Goal: Task Accomplishment & Management: Manage account settings

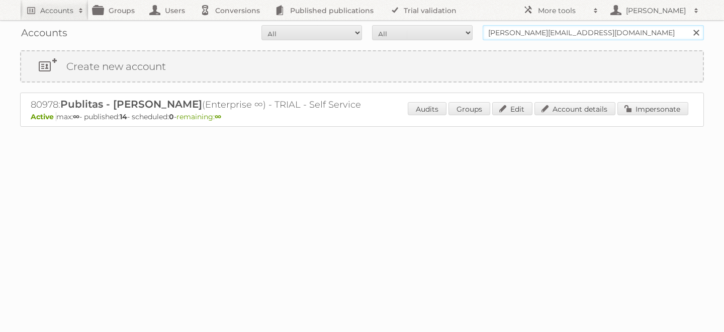
click at [520, 39] on input "iliana@publitas.com" at bounding box center [592, 32] width 221 height 15
type input "g"
type input "grupo comercial"
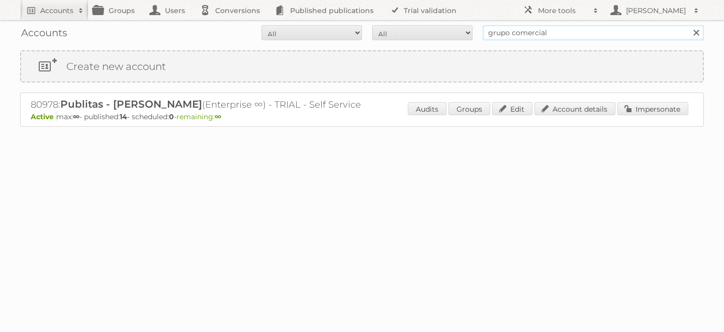
click at [688, 25] on input "Search" at bounding box center [695, 32] width 15 height 15
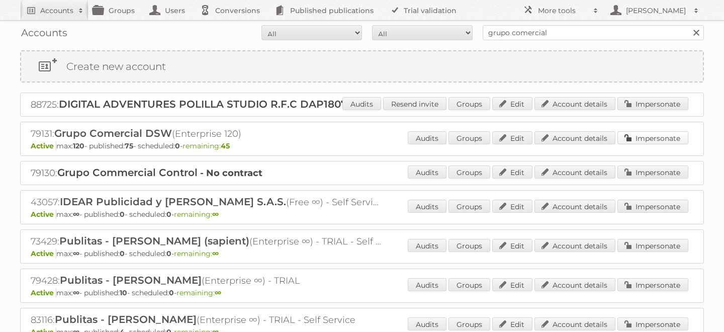
click at [652, 134] on link "Impersonate" at bounding box center [652, 137] width 71 height 13
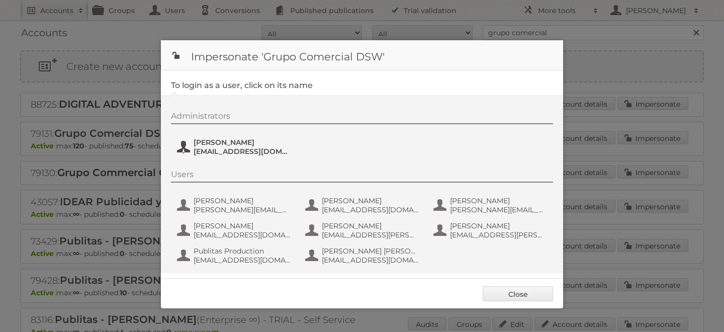
click at [214, 149] on span "antonio.pedrazzini@ccontrol.com.mx" at bounding box center [241, 151] width 97 height 9
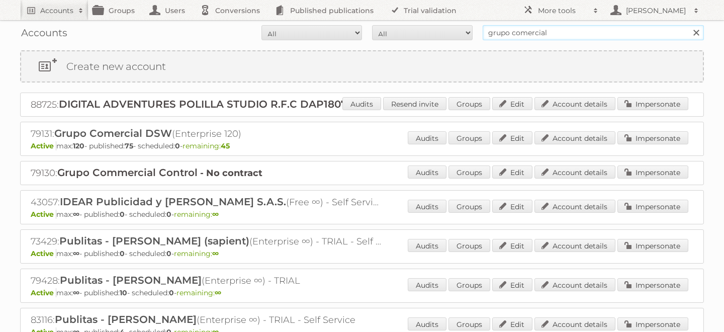
click at [556, 35] on input "grupo comercial" at bounding box center [592, 32] width 221 height 15
type input "gd mexico"
click at [688, 25] on input "Search" at bounding box center [695, 32] width 15 height 15
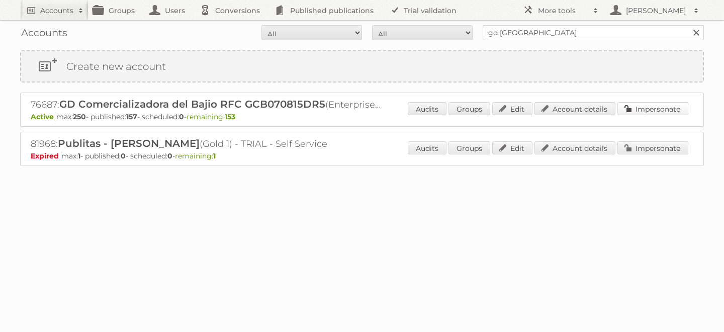
click at [638, 107] on link "Impersonate" at bounding box center [652, 108] width 71 height 13
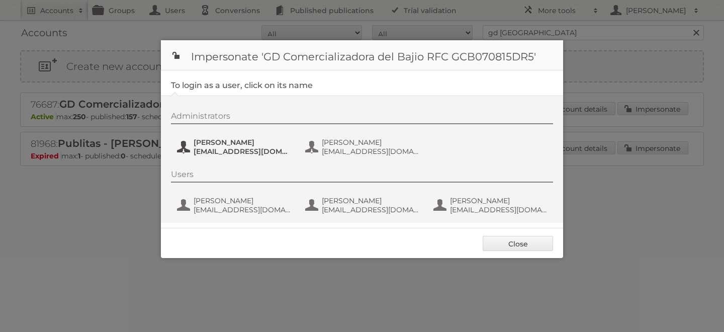
click at [231, 148] on span "asantana@grupodico.com.mx" at bounding box center [241, 151] width 97 height 9
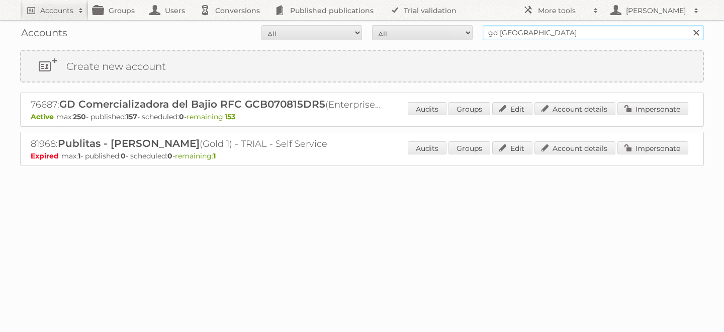
click at [538, 29] on input "gd mexico" at bounding box center [592, 32] width 221 height 15
type input "balsam brands"
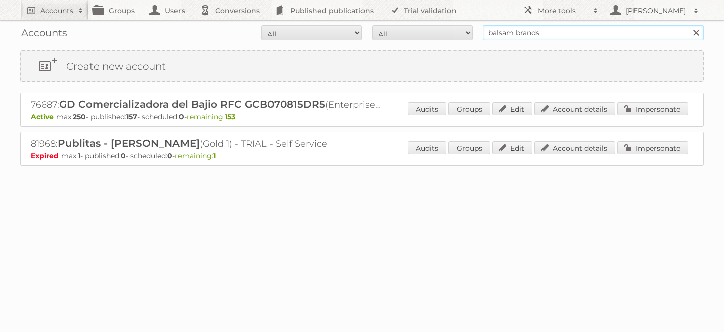
click at [688, 25] on input "Search" at bounding box center [695, 32] width 15 height 15
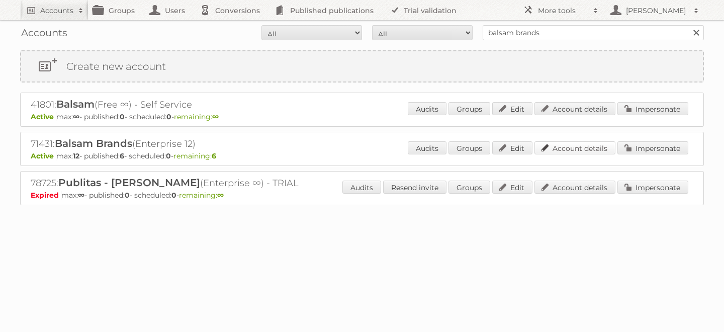
click at [586, 150] on link "Account details" at bounding box center [574, 147] width 81 height 13
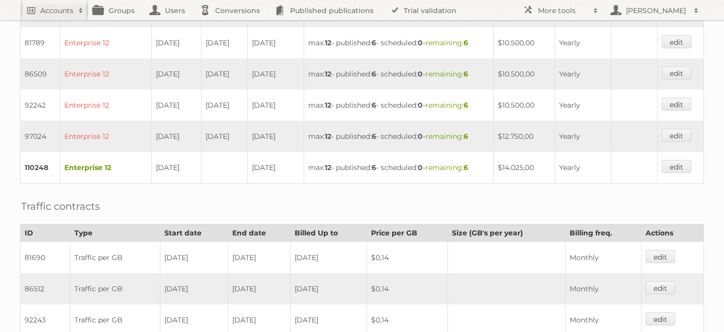
scroll to position [594, 0]
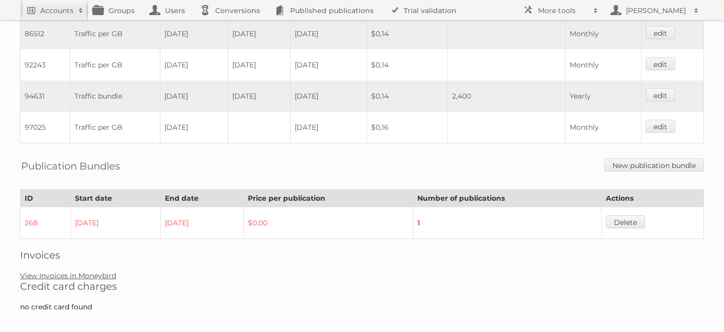
click at [91, 271] on link "View Invoices in Moneybird" at bounding box center [68, 275] width 96 height 9
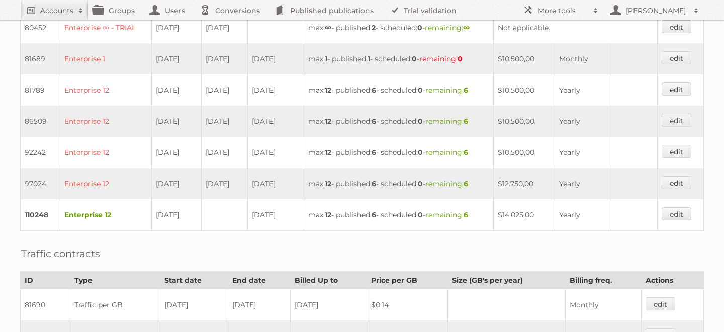
scroll to position [0, 0]
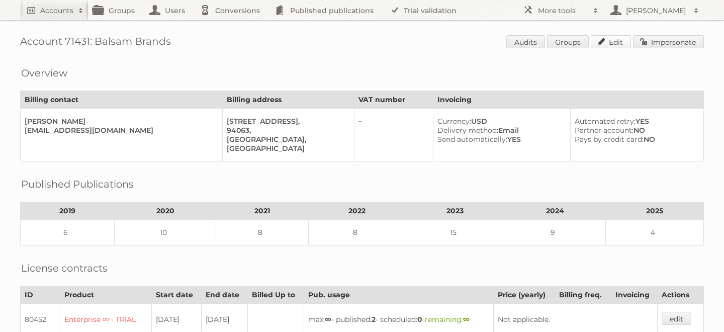
click at [608, 44] on link "Edit" at bounding box center [611, 41] width 40 height 13
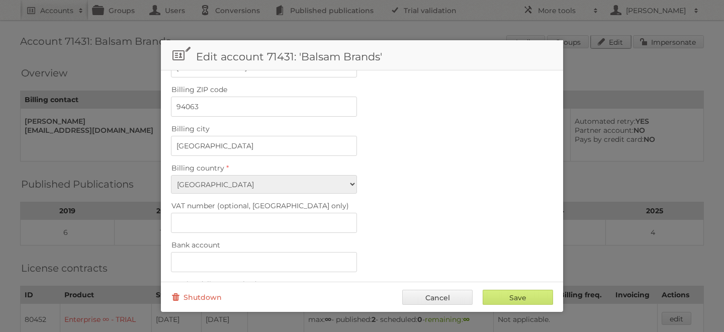
scroll to position [469, 0]
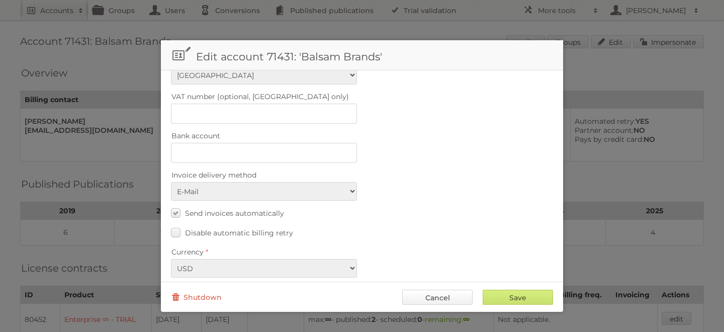
click at [430, 297] on link "Cancel" at bounding box center [437, 296] width 70 height 15
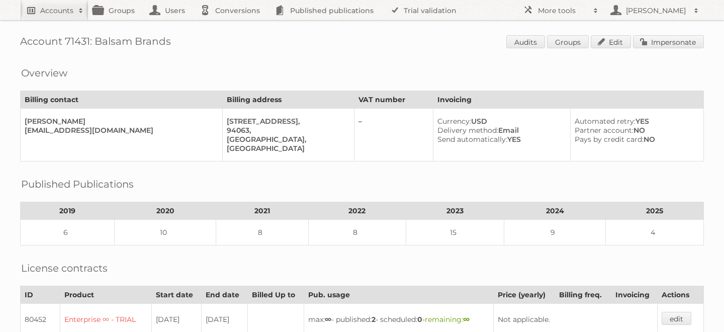
click at [55, 10] on h2 "Accounts" at bounding box center [56, 11] width 33 height 10
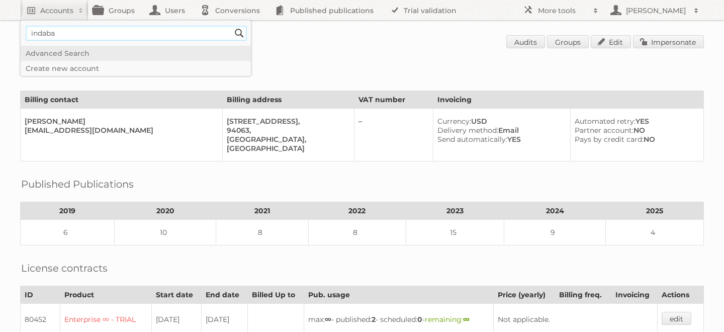
type input"] "indaba"
click at [232, 26] on input "Search" at bounding box center [239, 33] width 15 height 15
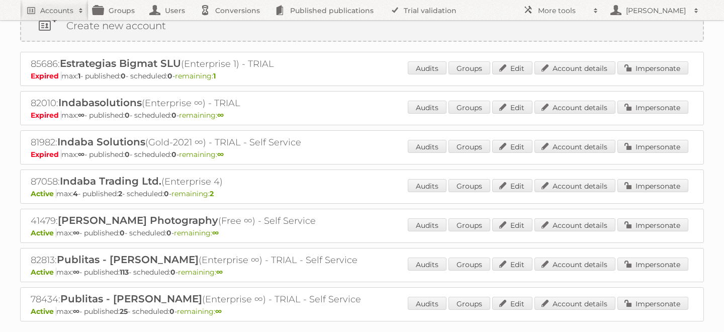
scroll to position [38, 0]
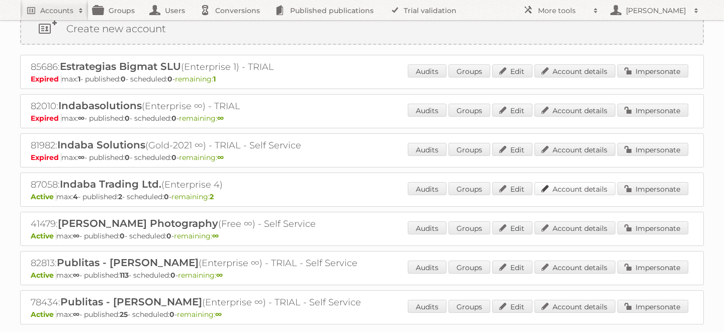
click at [575, 183] on link "Account details" at bounding box center [574, 188] width 81 height 13
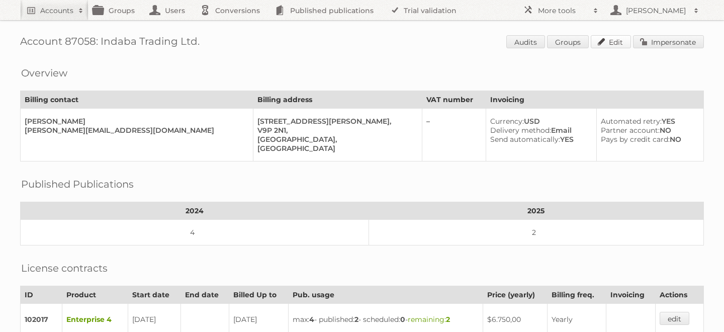
click at [610, 42] on link "Edit" at bounding box center [611, 41] width 40 height 13
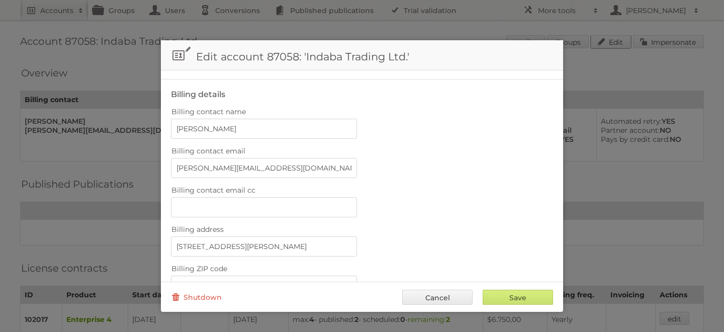
scroll to position [469, 0]
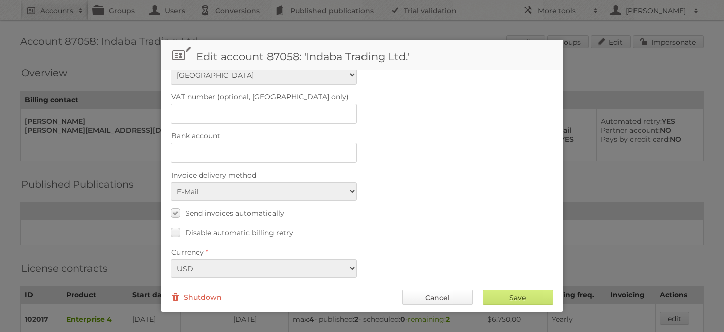
click at [434, 295] on link "Cancel" at bounding box center [437, 296] width 70 height 15
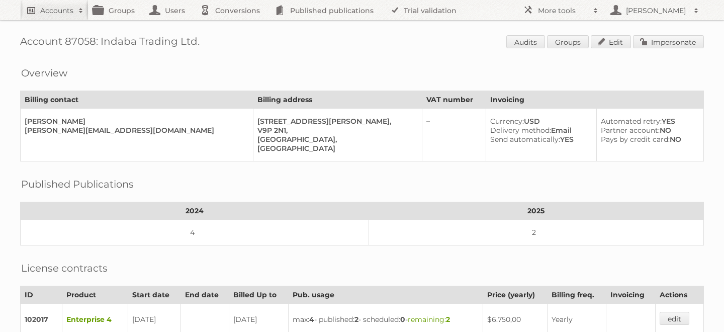
click at [48, 7] on h2 "Accounts" at bounding box center [56, 11] width 33 height 10
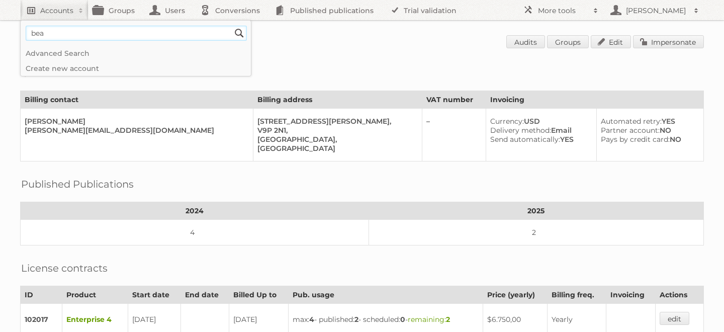
type input"] "beauty solutions"
click at [232, 26] on input "Search" at bounding box center [239, 33] width 15 height 15
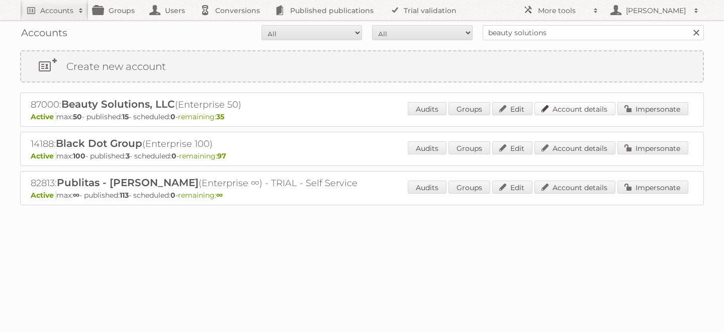
click at [575, 104] on link "Account details" at bounding box center [574, 108] width 81 height 13
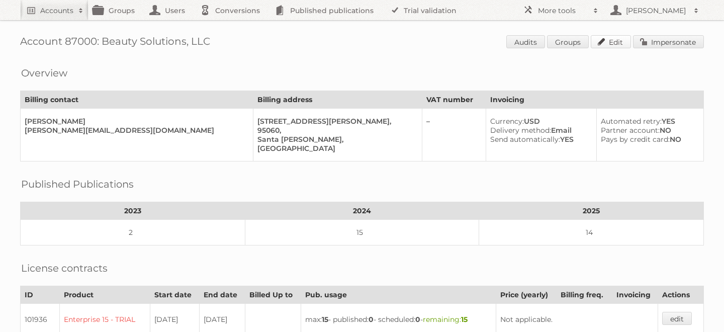
click at [609, 39] on link "Edit" at bounding box center [611, 41] width 40 height 13
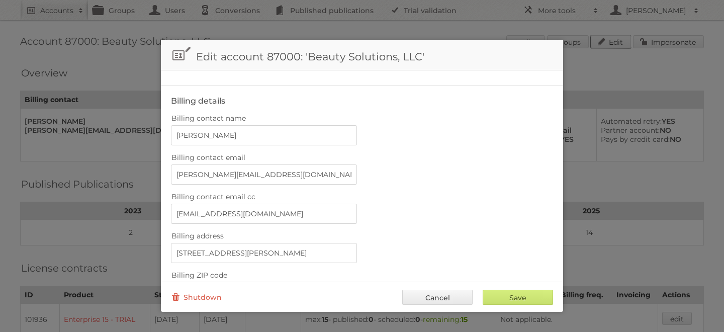
scroll to position [469, 0]
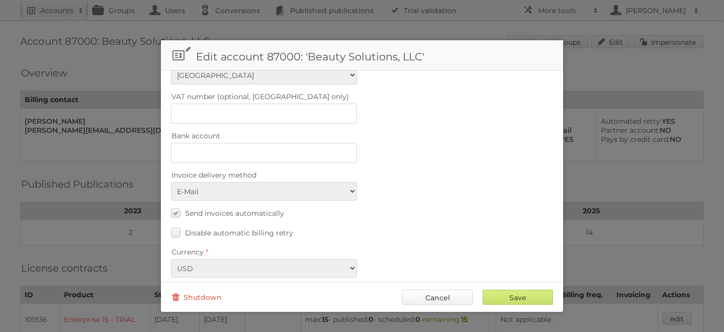
click at [442, 297] on link "Cancel" at bounding box center [437, 296] width 70 height 15
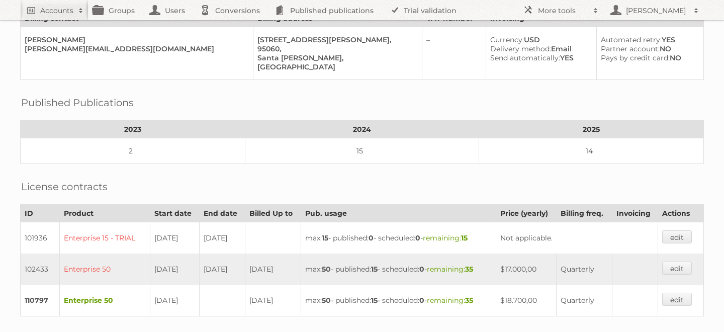
scroll to position [0, 0]
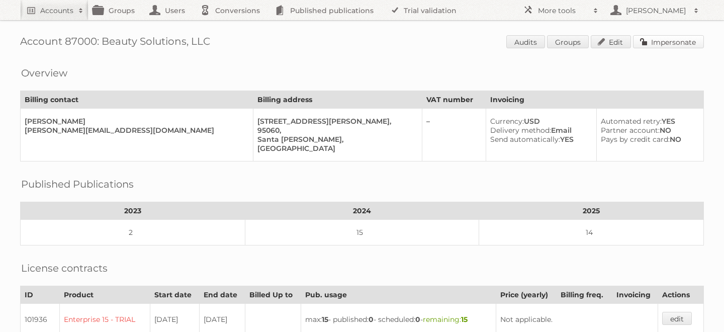
click at [674, 42] on link "Impersonate" at bounding box center [668, 41] width 71 height 13
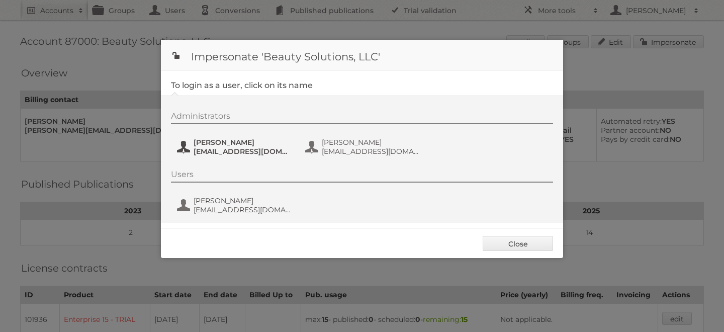
click at [227, 149] on span "kellyc@beautysolutions.com" at bounding box center [241, 151] width 97 height 9
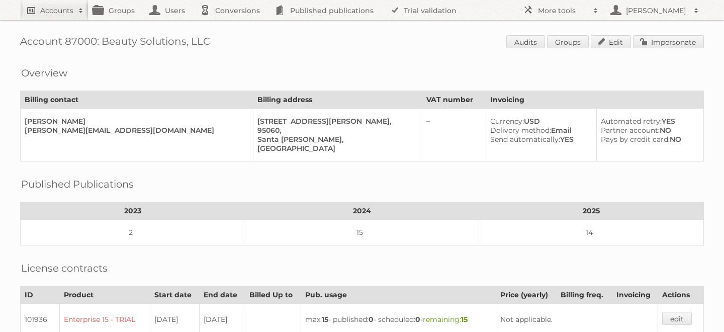
click at [54, 9] on h2 "Accounts" at bounding box center [56, 11] width 33 height 10
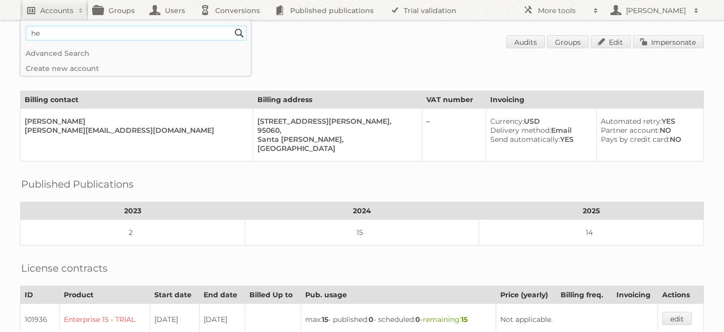
type input"] "he companies"
click at [232, 26] on input "Search" at bounding box center [239, 33] width 15 height 15
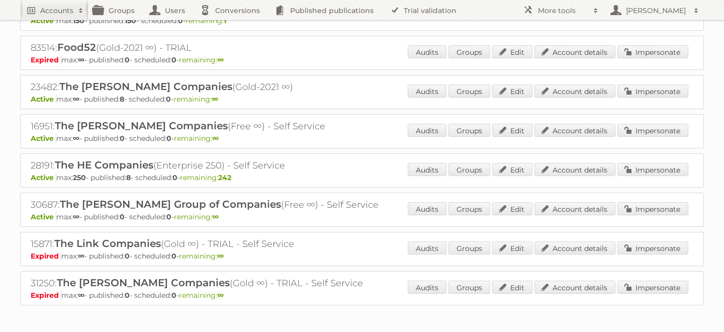
scroll to position [193, 0]
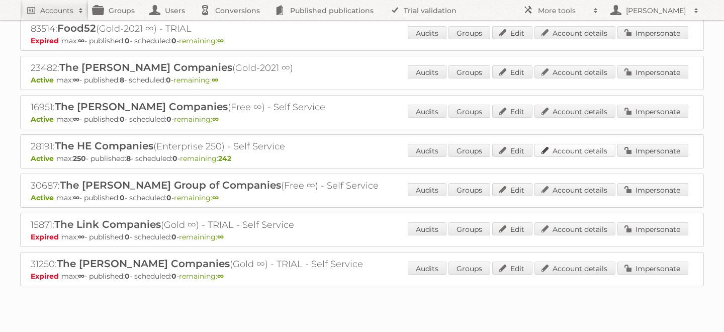
click at [564, 150] on link "Account details" at bounding box center [574, 150] width 81 height 13
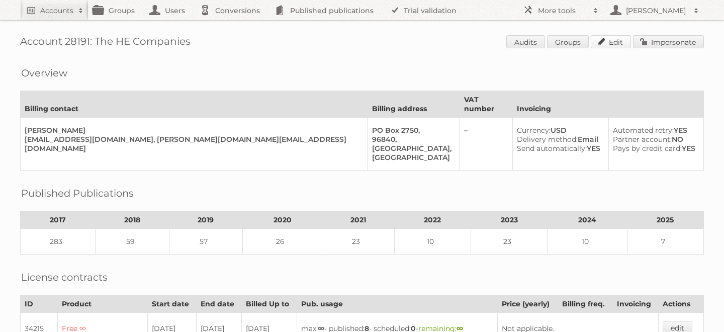
click at [613, 41] on link "Edit" at bounding box center [611, 41] width 40 height 13
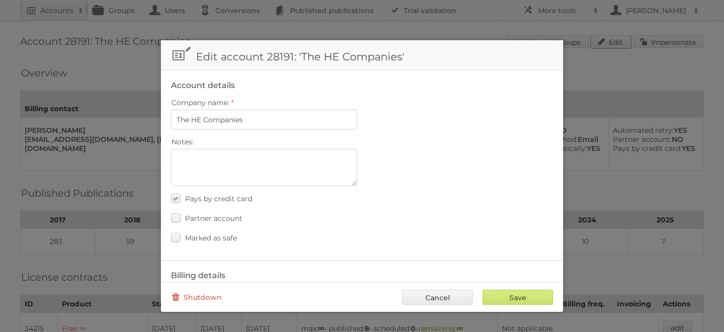
scroll to position [469, 0]
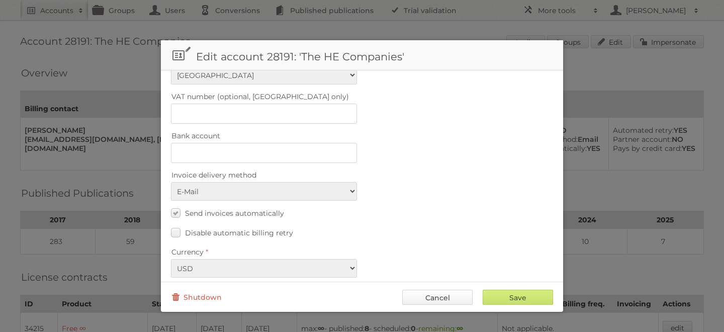
click at [440, 294] on link "Cancel" at bounding box center [437, 296] width 70 height 15
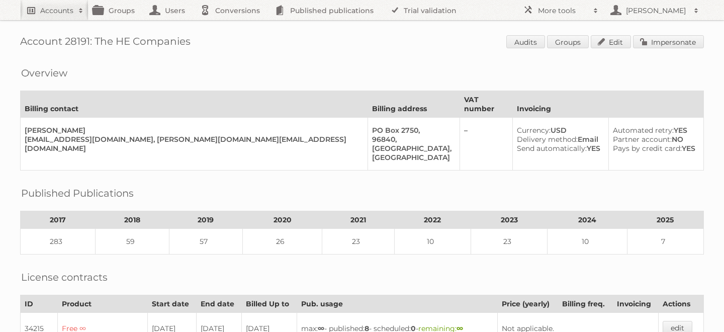
click at [53, 15] on link "Accounts" at bounding box center [54, 10] width 68 height 20
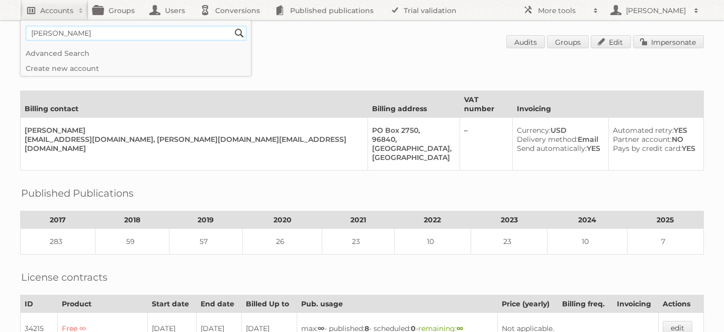
type input"] "mathis home"
click at [232, 26] on input "Search" at bounding box center [239, 33] width 15 height 15
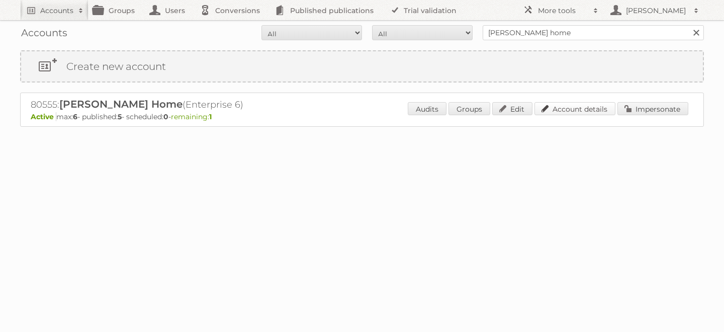
click at [575, 111] on link "Account details" at bounding box center [574, 108] width 81 height 13
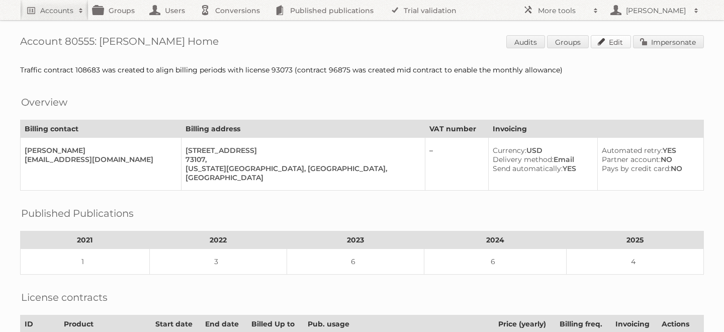
click at [615, 41] on link "Edit" at bounding box center [611, 41] width 40 height 13
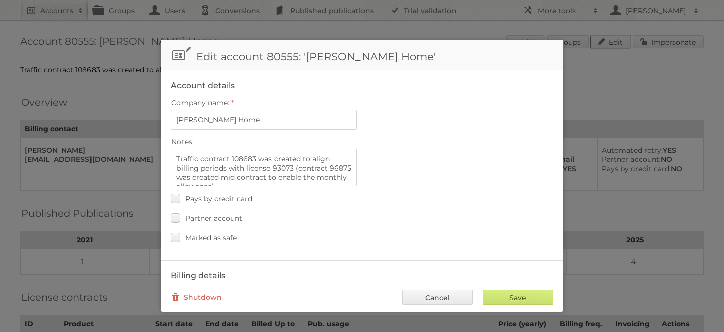
scroll to position [469, 0]
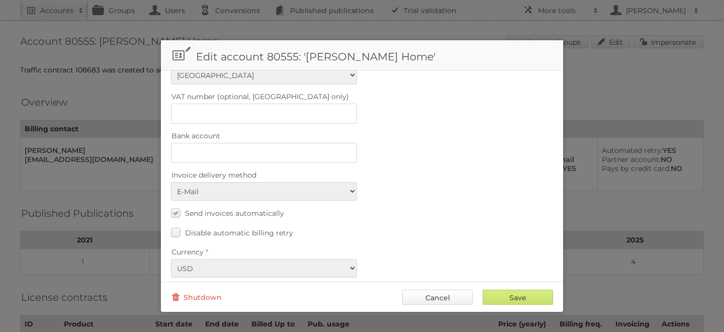
click at [450, 292] on link "Cancel" at bounding box center [437, 296] width 70 height 15
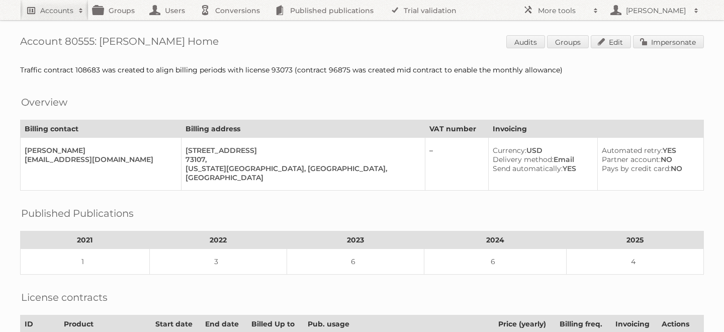
click at [46, 10] on h2 "Accounts" at bounding box center [56, 11] width 33 height 10
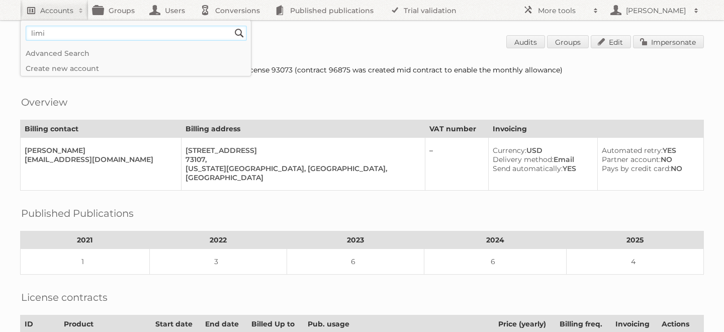
type input"] "limelife"
click at [232, 26] on input "Search" at bounding box center [239, 33] width 15 height 15
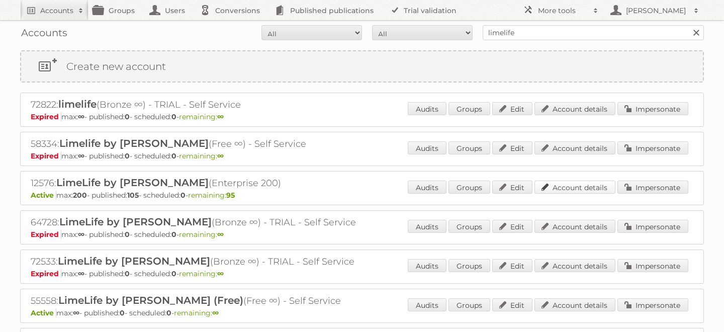
click at [571, 186] on link "Account details" at bounding box center [574, 186] width 81 height 13
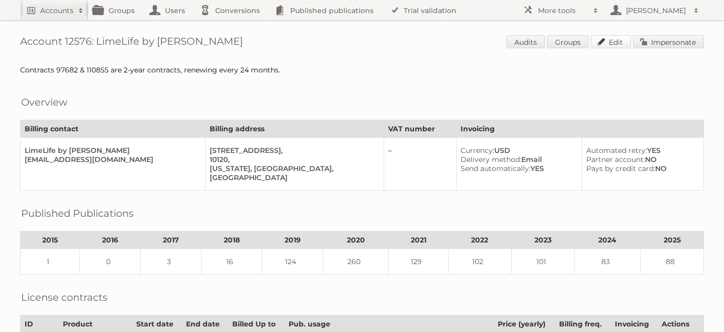
click at [609, 40] on link "Edit" at bounding box center [611, 41] width 40 height 13
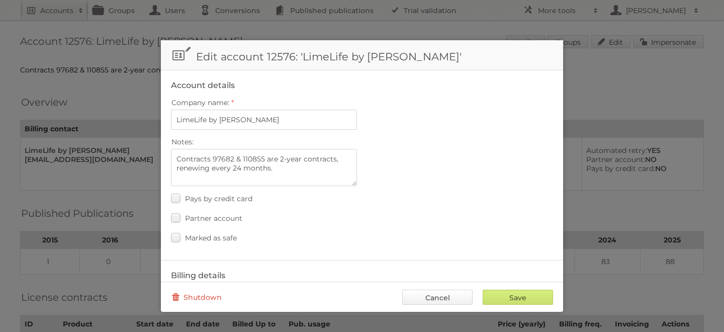
click at [456, 294] on link "Cancel" at bounding box center [437, 296] width 70 height 15
